Goal: Task Accomplishment & Management: Complete application form

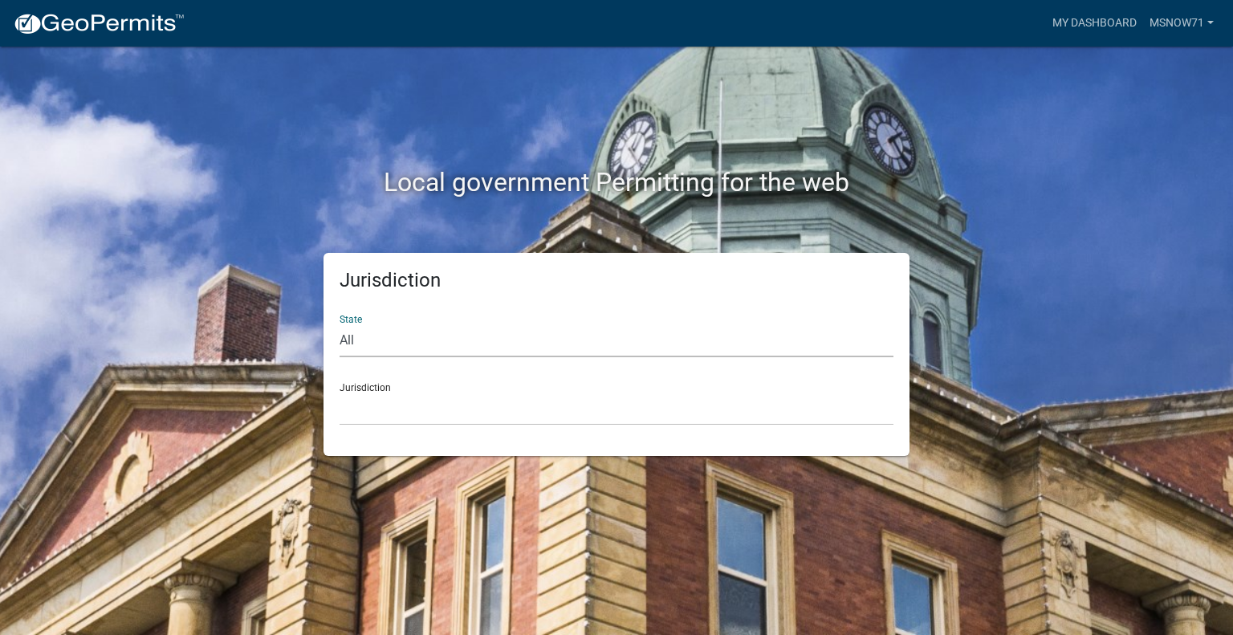
click at [366, 348] on select "All [US_STATE] [US_STATE] [US_STATE] [US_STATE] [US_STATE] [US_STATE] [US_STATE…" at bounding box center [617, 340] width 554 height 33
click at [1083, 29] on link "My Dashboard" at bounding box center [1094, 23] width 97 height 31
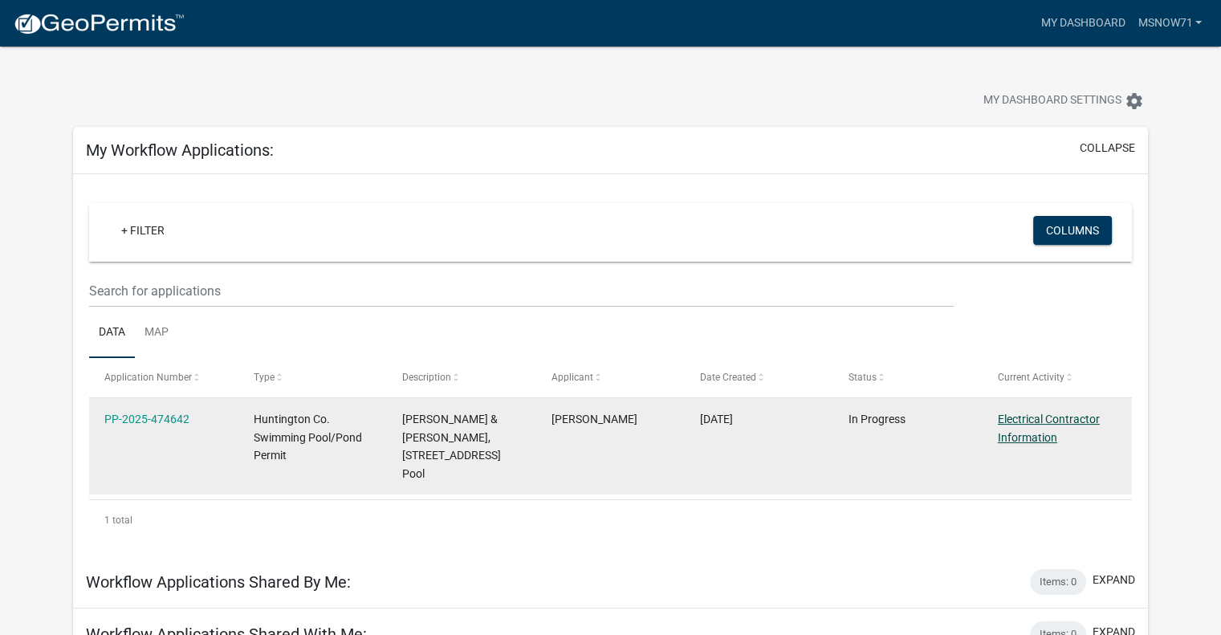
click at [1019, 420] on link "Electrical Contractor Information" at bounding box center [1049, 428] width 102 height 31
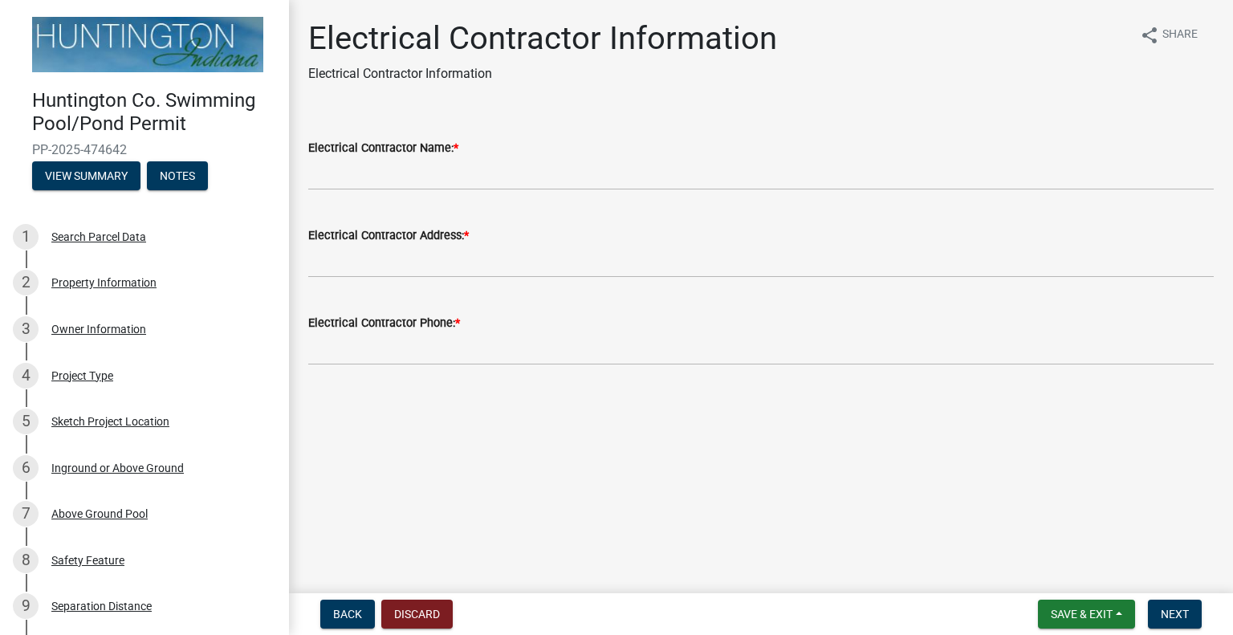
click at [446, 150] on label "Electrical Contractor Name: *" at bounding box center [383, 148] width 150 height 11
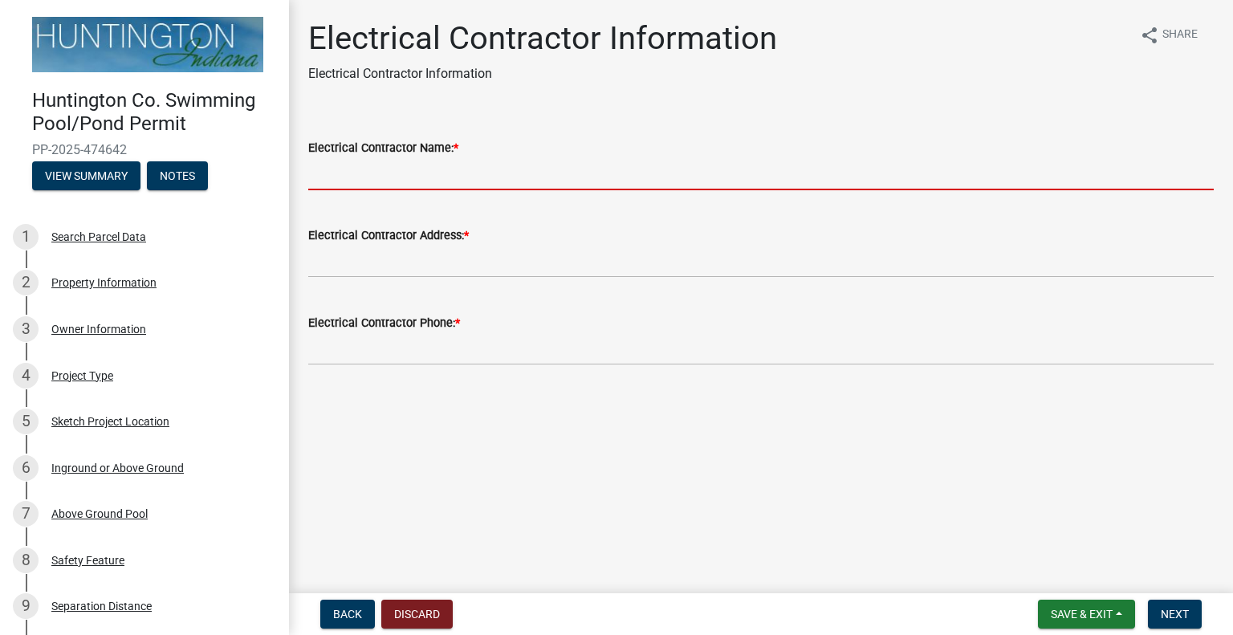
click at [446, 157] on input "Electrical Contractor Name: *" at bounding box center [761, 173] width 906 height 33
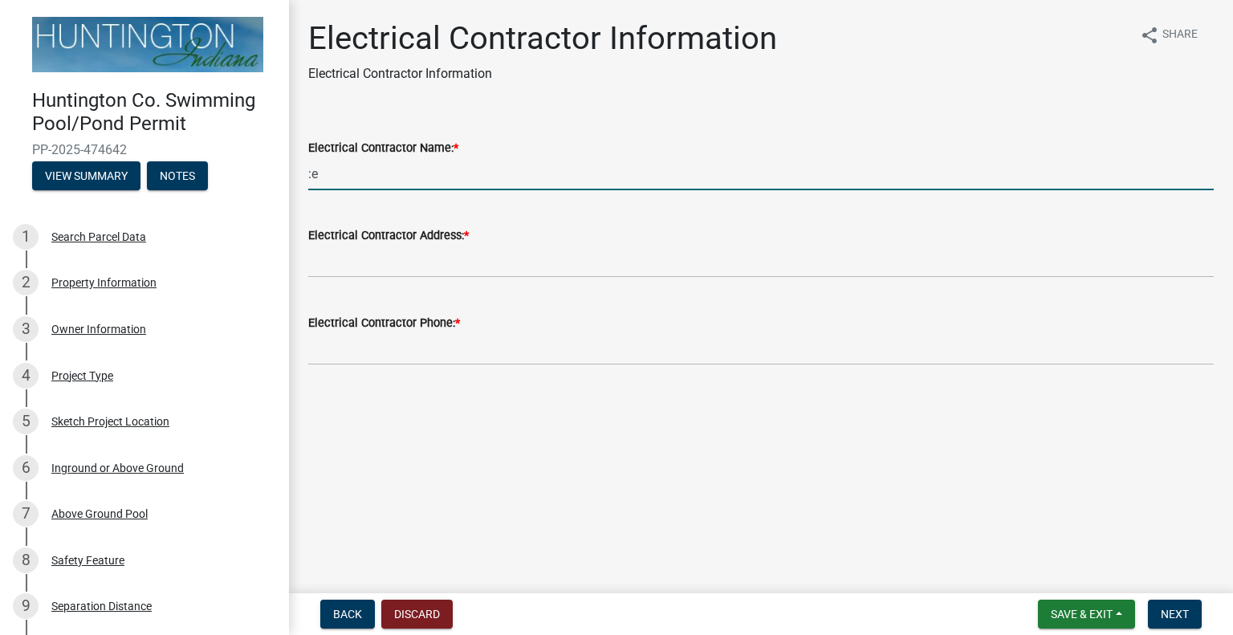
type input ":"
type input "Leas Electrical LLC"
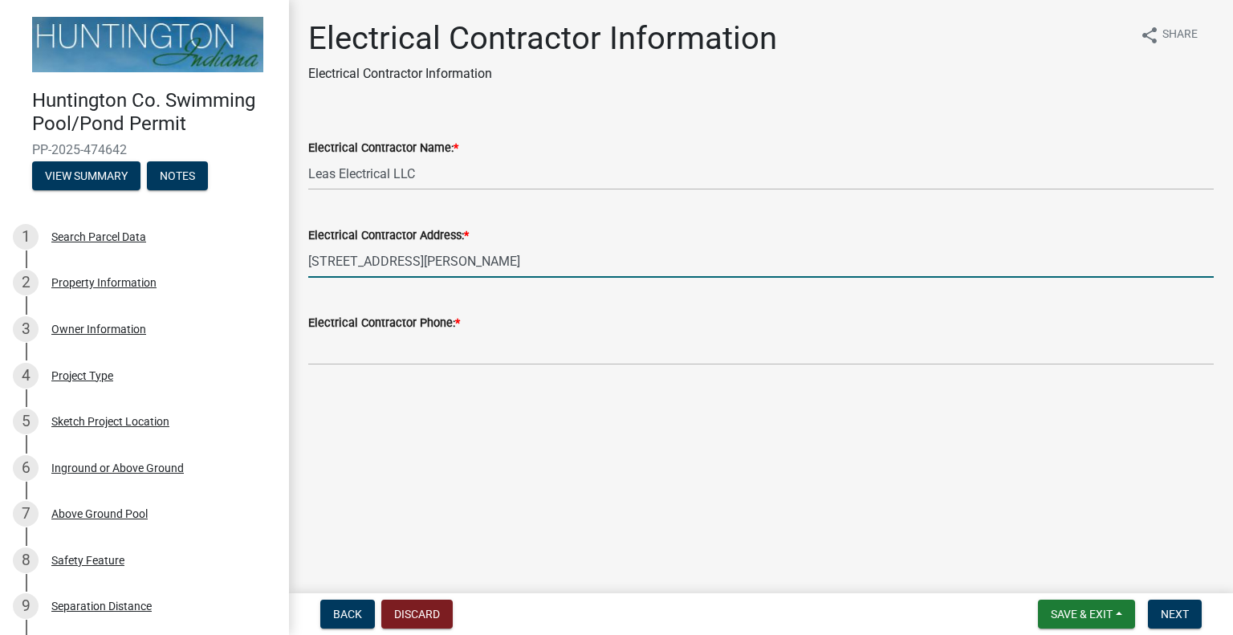
type input "[STREET_ADDRESS][PERSON_NAME]"
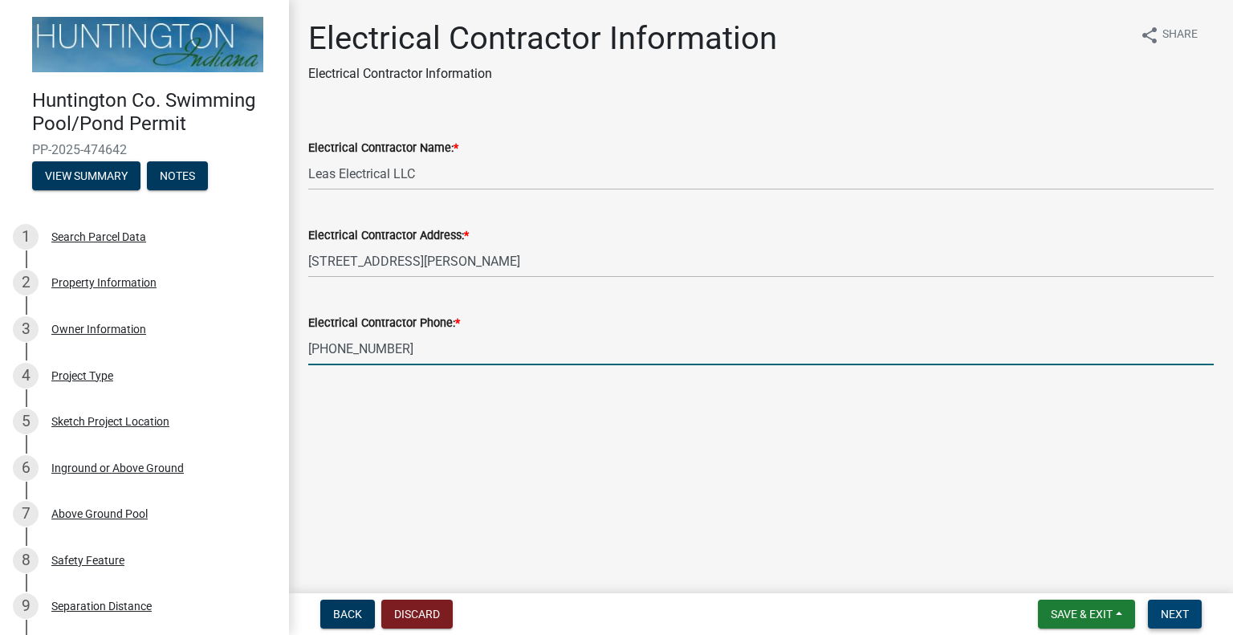
type input "[PHONE_NUMBER]"
click at [1176, 618] on span "Next" at bounding box center [1175, 614] width 28 height 13
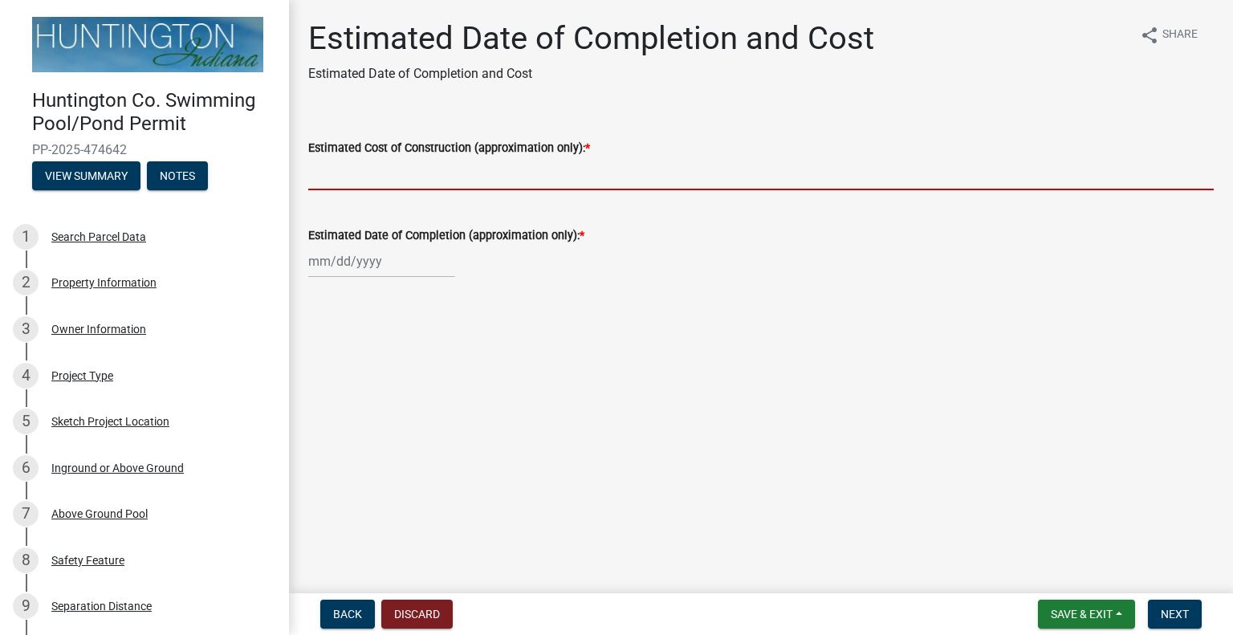
click at [425, 172] on input "Estimated Cost of Construction (approximation only): *" at bounding box center [761, 173] width 906 height 33
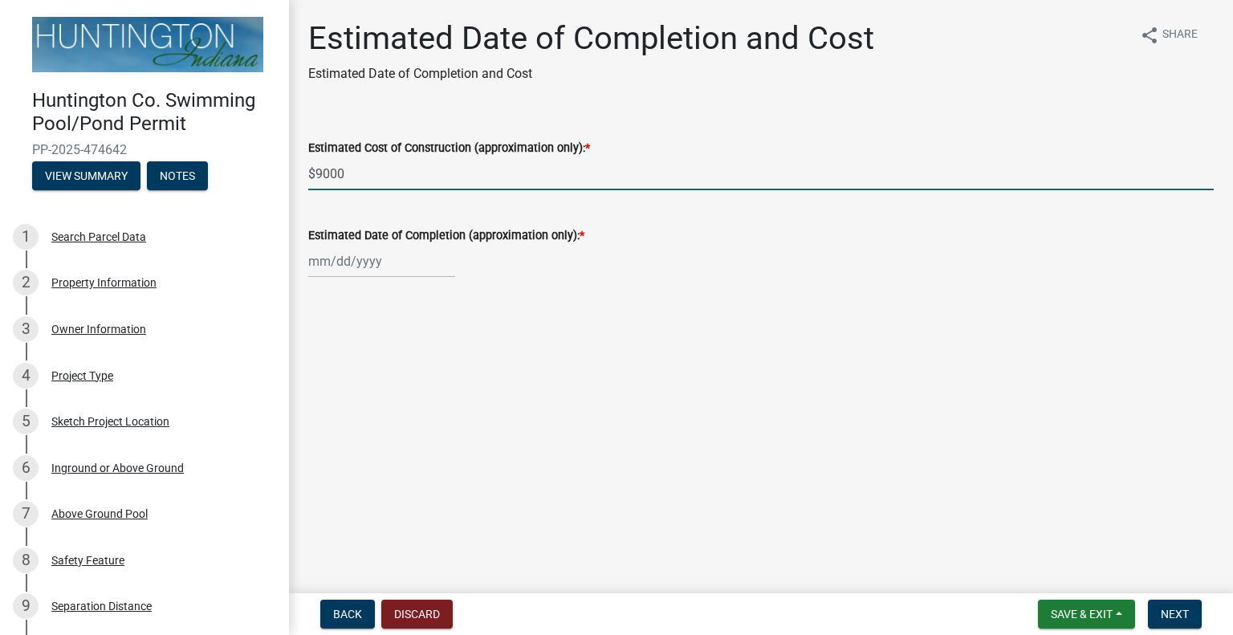
type input "$9000"
click at [394, 266] on div at bounding box center [381, 261] width 147 height 33
select select "9"
select select "2025"
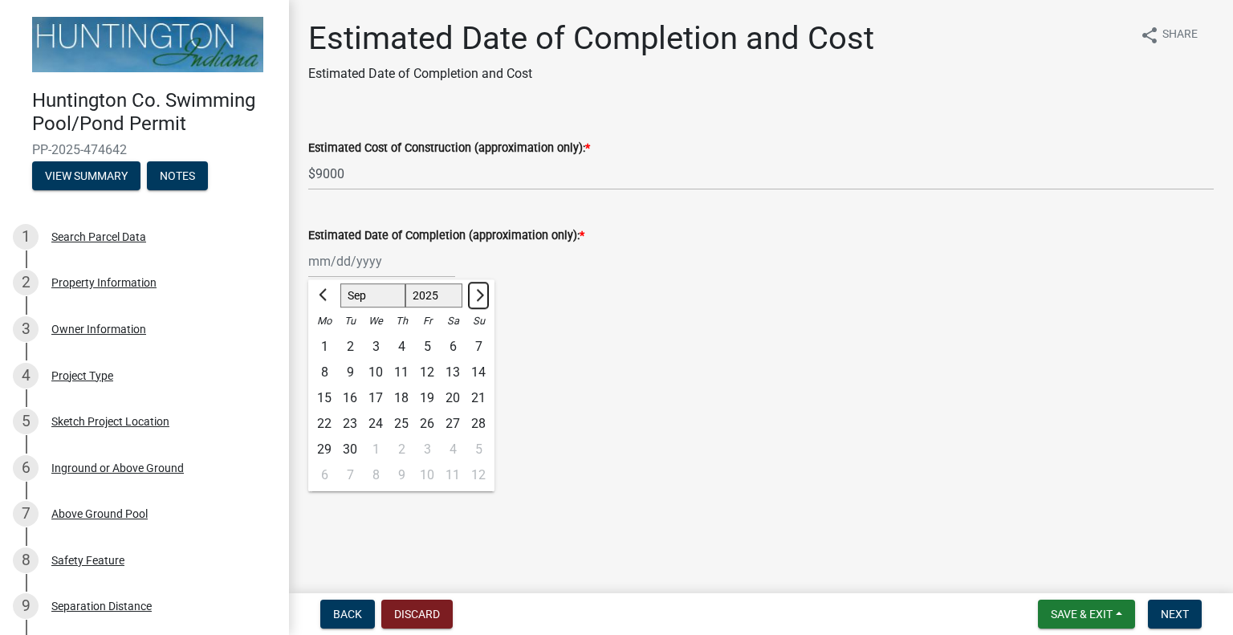
click at [477, 298] on span "Next month" at bounding box center [478, 295] width 12 height 12
select select "10"
click at [424, 370] on div "10" at bounding box center [427, 373] width 26 height 26
type input "[DATE]"
click at [1116, 591] on div "Huntington Co. Swimming Pool/Pond Permit PP-2025-474642 View Summary Notes 1 Se…" at bounding box center [616, 317] width 1233 height 635
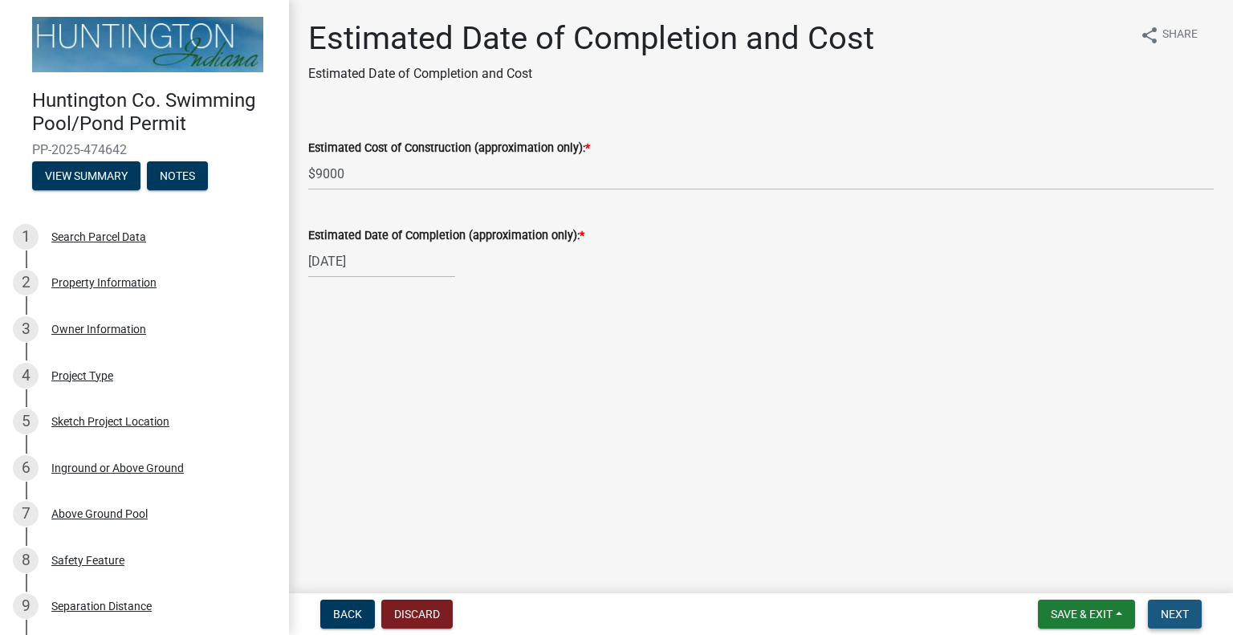
click at [1166, 608] on span "Next" at bounding box center [1175, 614] width 28 height 13
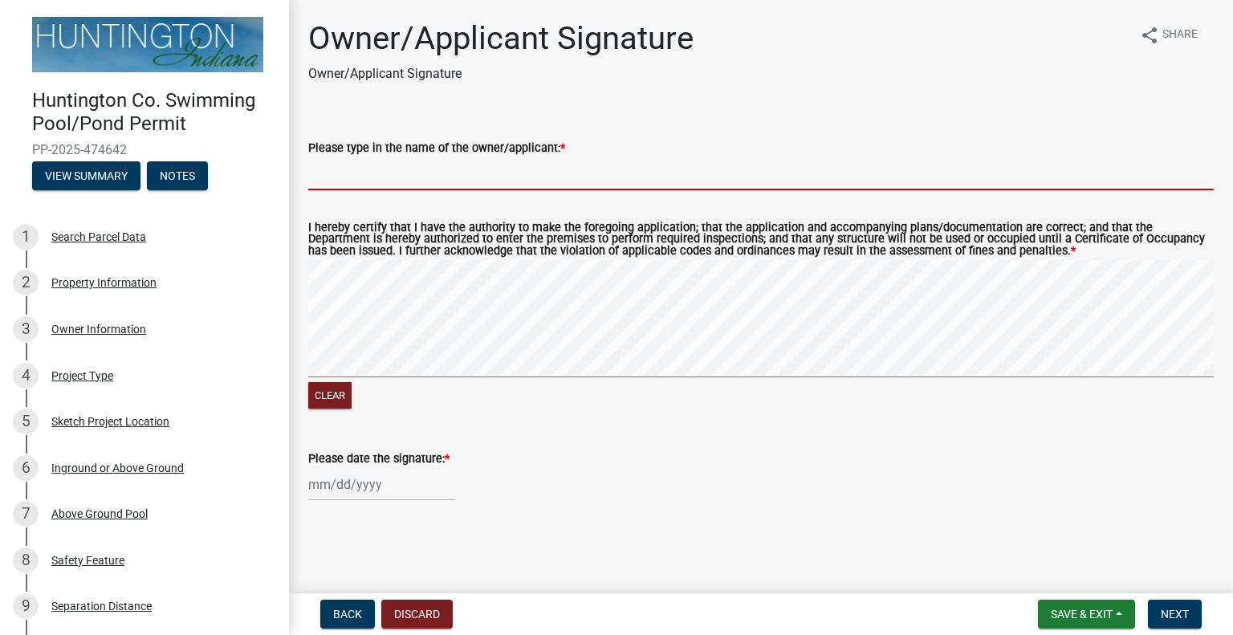
click at [378, 182] on input "Please type in the name of the owner/applicant: *" at bounding box center [761, 173] width 906 height 33
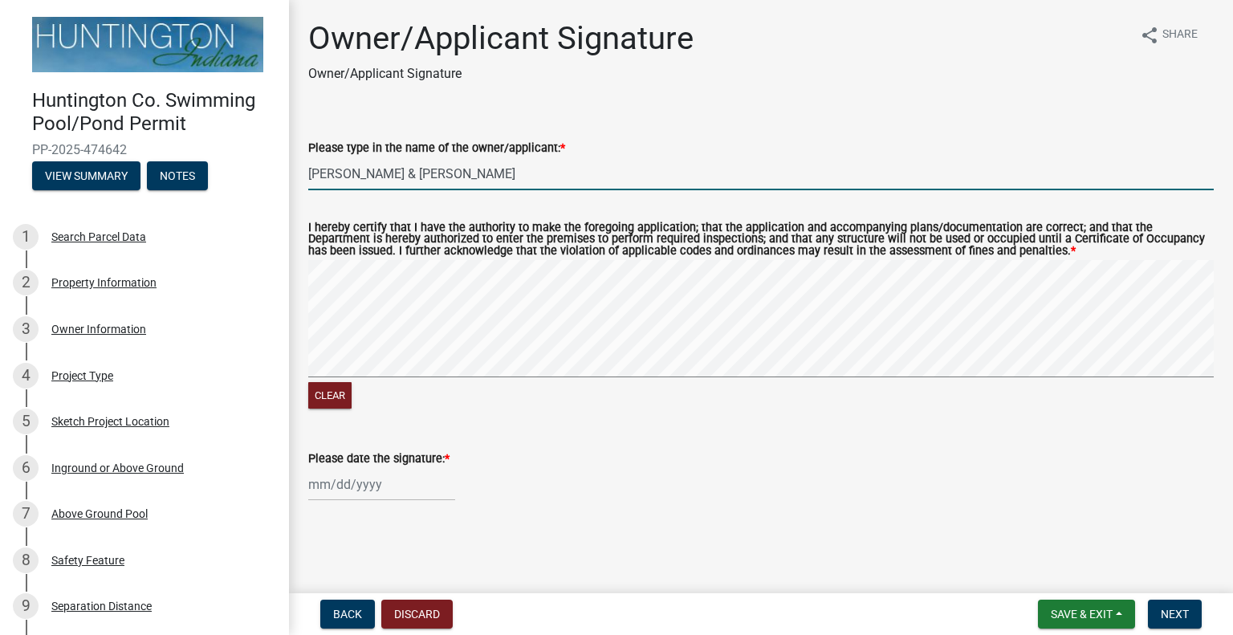
type input "[PERSON_NAME] & [PERSON_NAME]"
click at [348, 483] on div at bounding box center [381, 484] width 147 height 33
select select "9"
select select "2025"
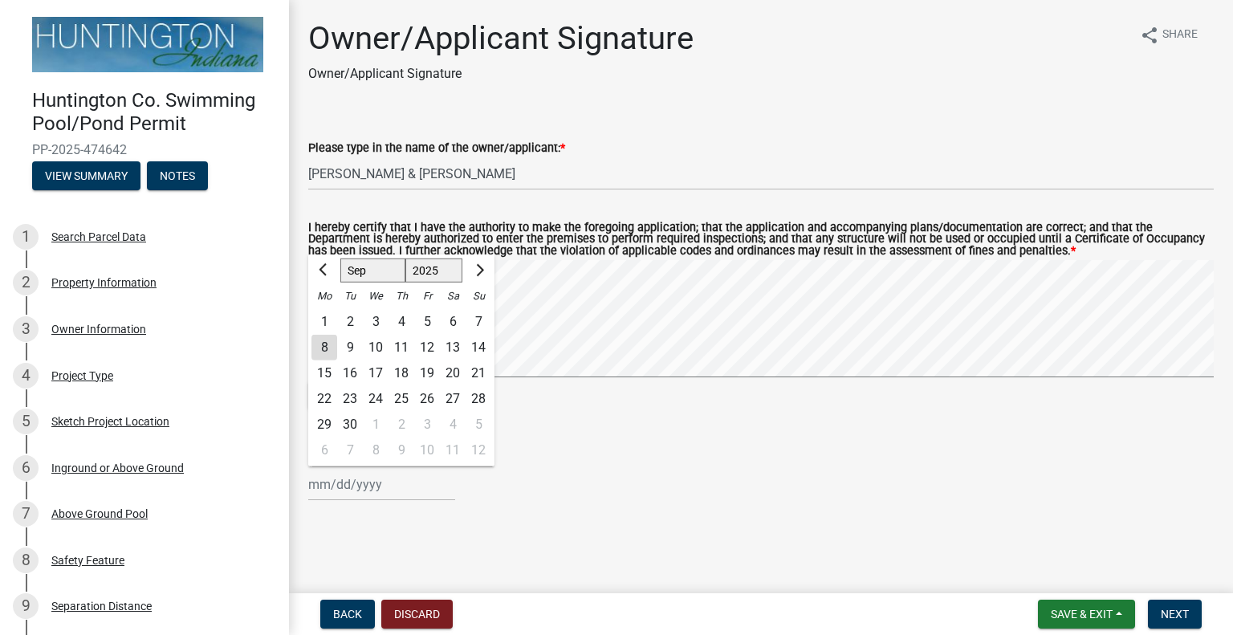
click at [325, 350] on div "8" at bounding box center [325, 348] width 26 height 26
type input "[DATE]"
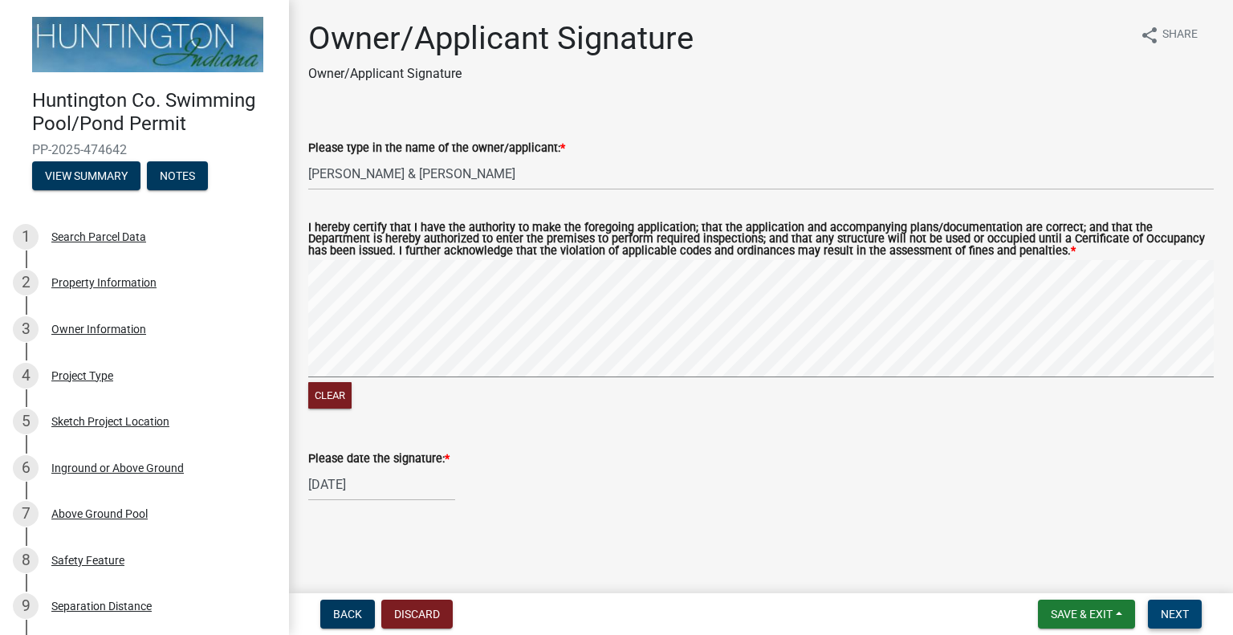
click at [1185, 618] on span "Next" at bounding box center [1175, 614] width 28 height 13
click at [390, 427] on wm-data-entity-input-list "Please type in the name of the owner/applicant: * [PERSON_NAME] & [PERSON_NAME]…" at bounding box center [761, 316] width 906 height 400
click at [422, 381] on signature-pad at bounding box center [761, 321] width 906 height 122
click at [454, 394] on div "Clear" at bounding box center [761, 336] width 906 height 152
click at [448, 379] on signature-pad at bounding box center [761, 321] width 906 height 122
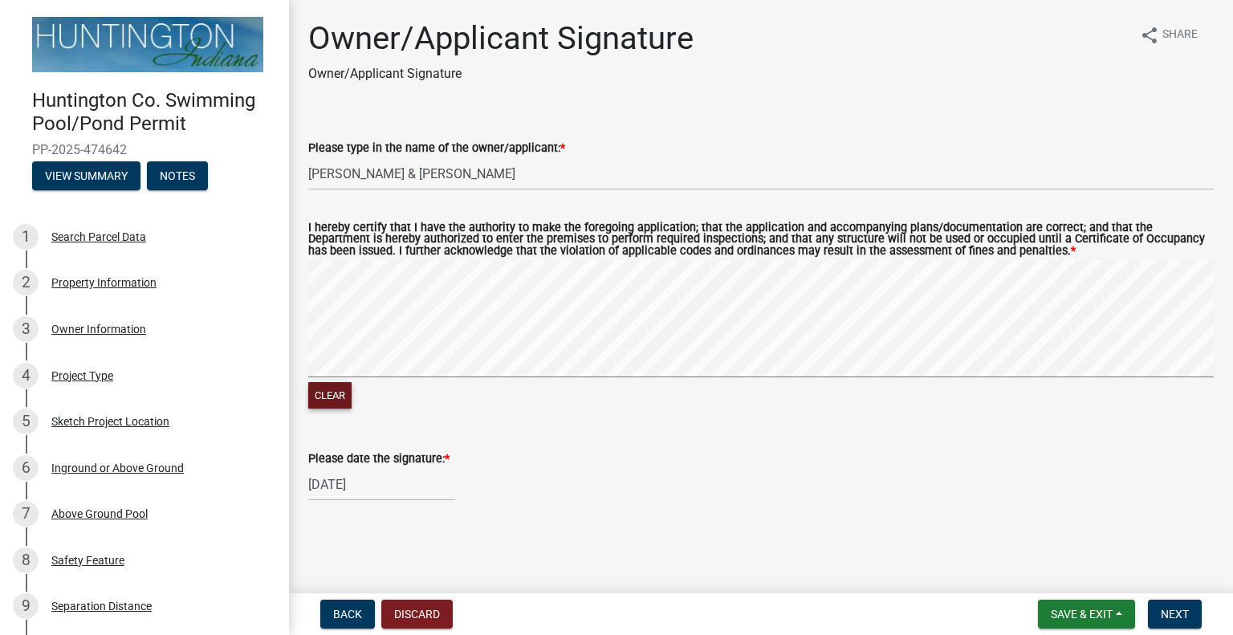
click at [330, 391] on button "Clear" at bounding box center [329, 395] width 43 height 26
click at [355, 392] on div "Clear" at bounding box center [761, 336] width 906 height 152
click at [402, 384] on div "Clear" at bounding box center [761, 336] width 906 height 152
click at [440, 399] on div "Clear" at bounding box center [761, 336] width 906 height 152
click at [457, 347] on signature-pad at bounding box center [761, 321] width 906 height 122
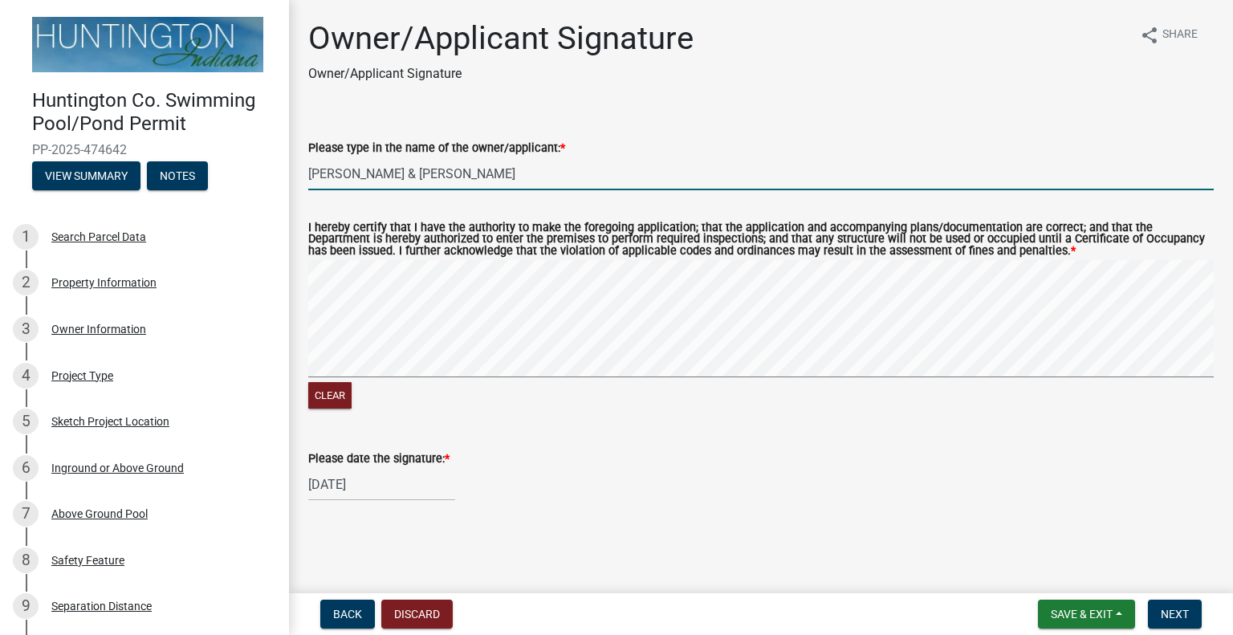
click at [353, 169] on input "[PERSON_NAME] & [PERSON_NAME]" at bounding box center [761, 173] width 906 height 33
click at [353, 169] on input "[PERSON_NAME]" at bounding box center [761, 173] width 906 height 33
type input "[PERSON_NAME]"
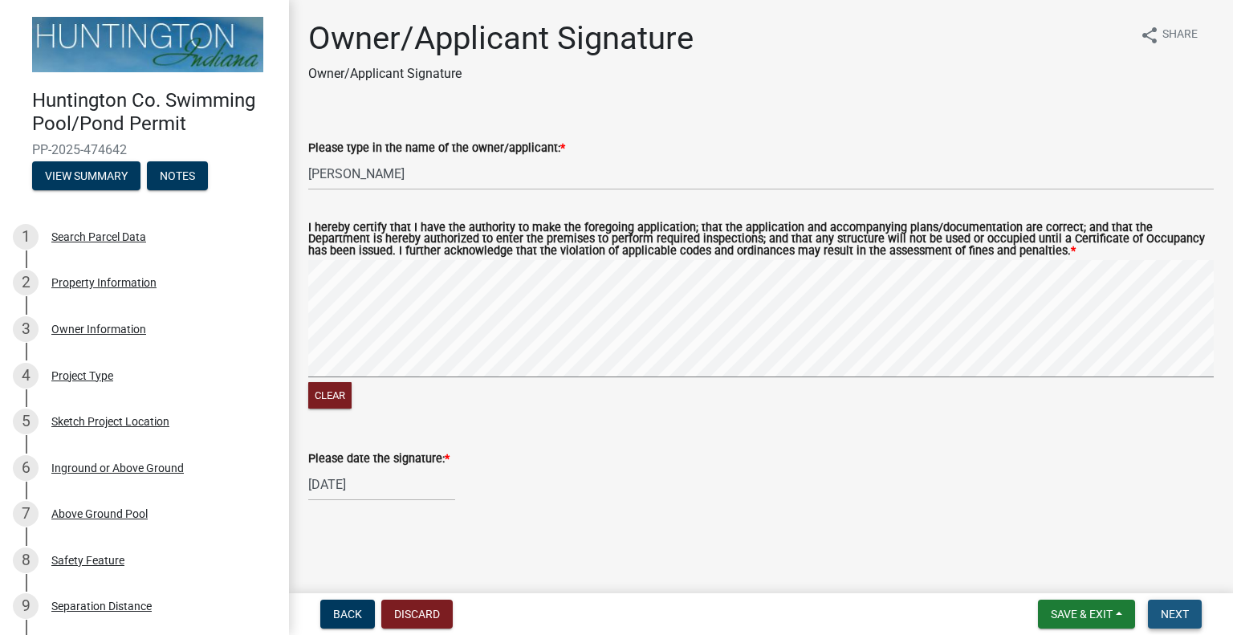
click at [1185, 616] on span "Next" at bounding box center [1175, 614] width 28 height 13
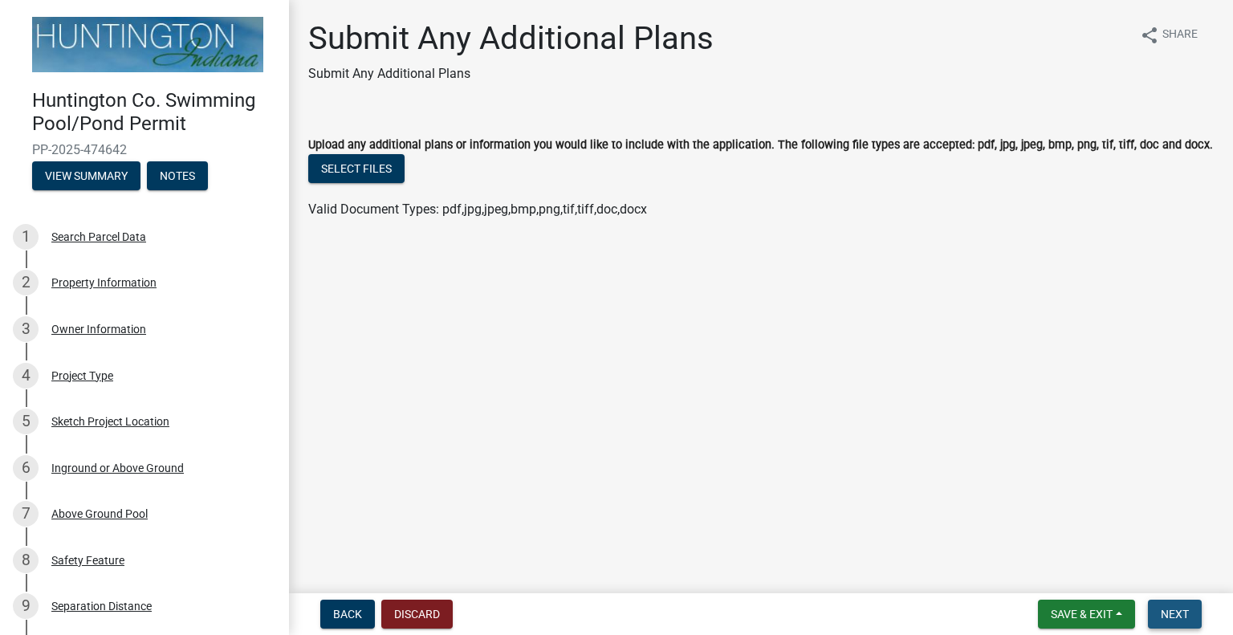
click at [1177, 608] on span "Next" at bounding box center [1175, 614] width 28 height 13
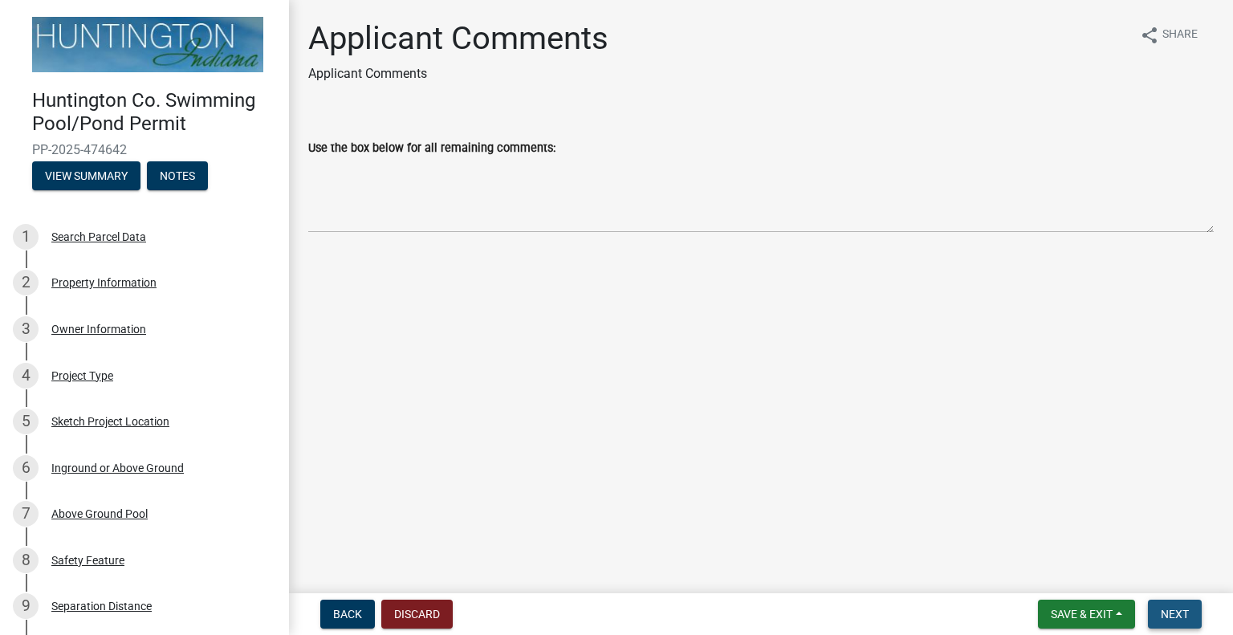
click at [1171, 601] on button "Next" at bounding box center [1175, 614] width 54 height 29
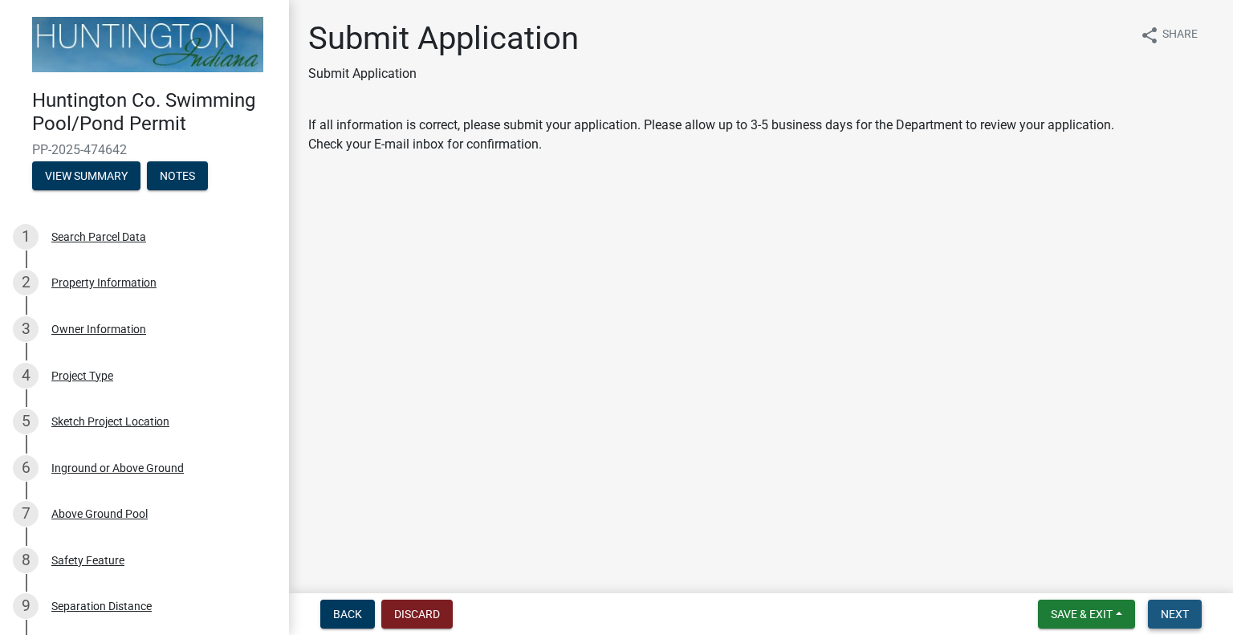
click at [1172, 612] on span "Next" at bounding box center [1175, 614] width 28 height 13
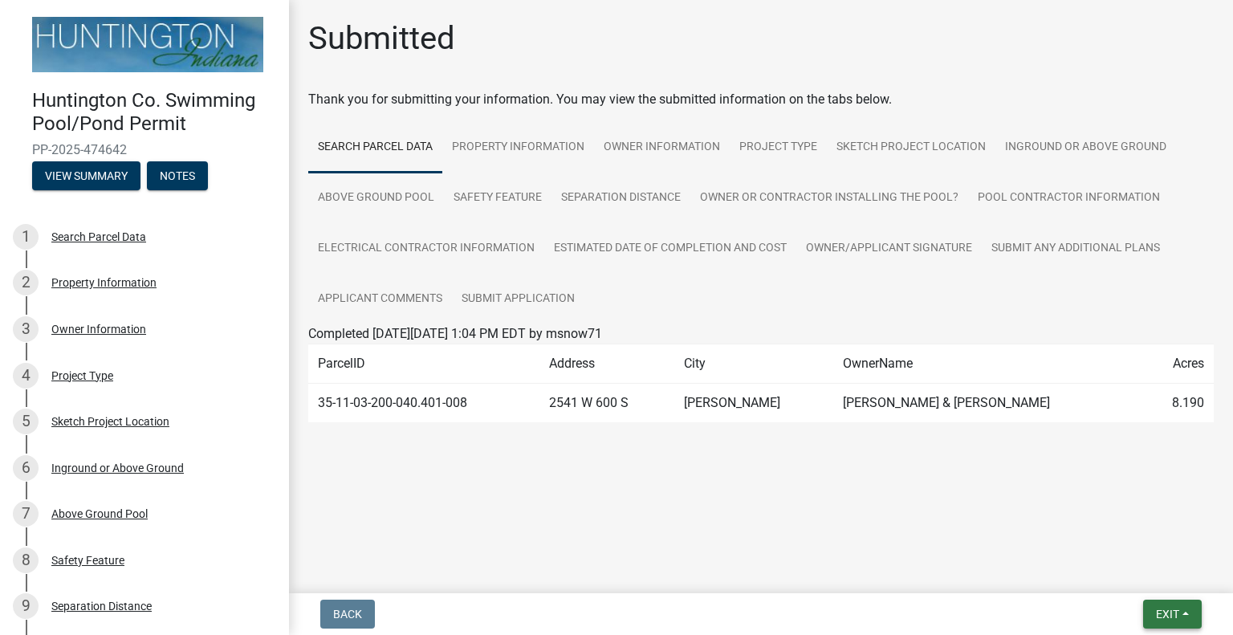
click at [1176, 608] on span "Exit" at bounding box center [1167, 614] width 23 height 13
click at [927, 508] on main "Submitted Thank you for submitting your information. You may view the submitted…" at bounding box center [761, 293] width 944 height 587
